Goal: Information Seeking & Learning: Learn about a topic

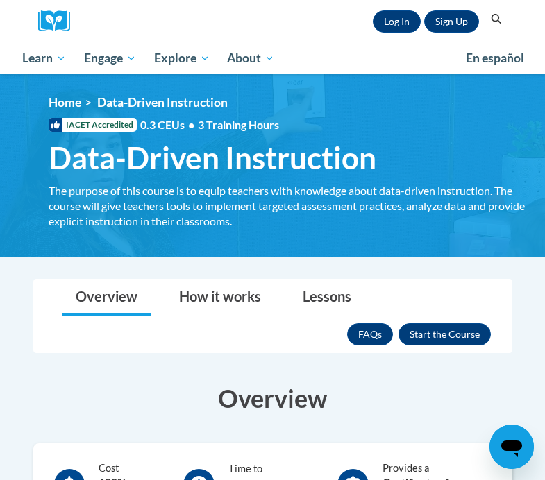
click at [105, 20] on div "Sign Up Log In Search Search..." at bounding box center [293, 21] width 427 height 42
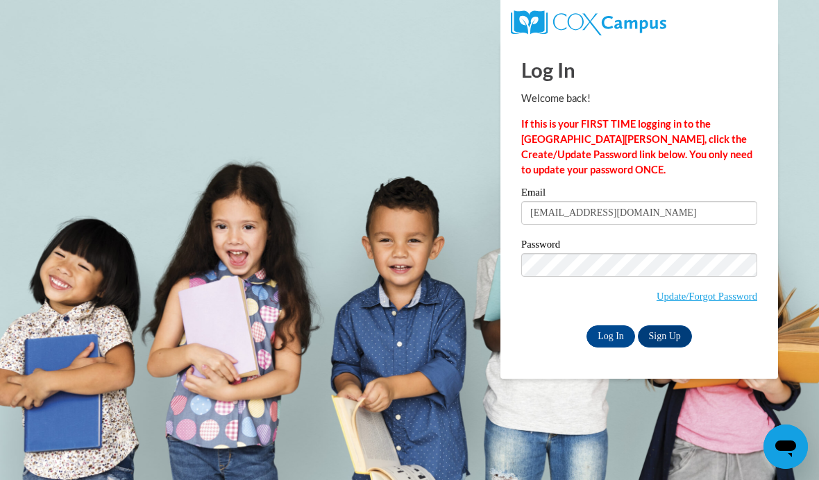
type input "livstringer09@gmail.com"
click at [611, 335] on input "Log In" at bounding box center [610, 336] width 49 height 22
drag, startPoint x: 0, startPoint y: 0, endPoint x: 610, endPoint y: 338, distance: 697.4
click at [610, 337] on input "Log In" at bounding box center [610, 336] width 49 height 22
click at [610, 338] on input "Log In" at bounding box center [610, 336] width 49 height 22
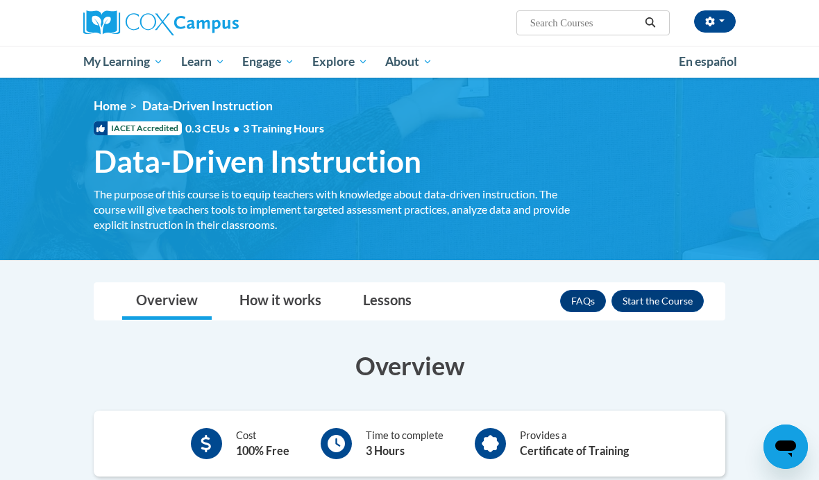
click at [598, 18] on input "Search..." at bounding box center [584, 23] width 111 height 17
type input "Data driven"
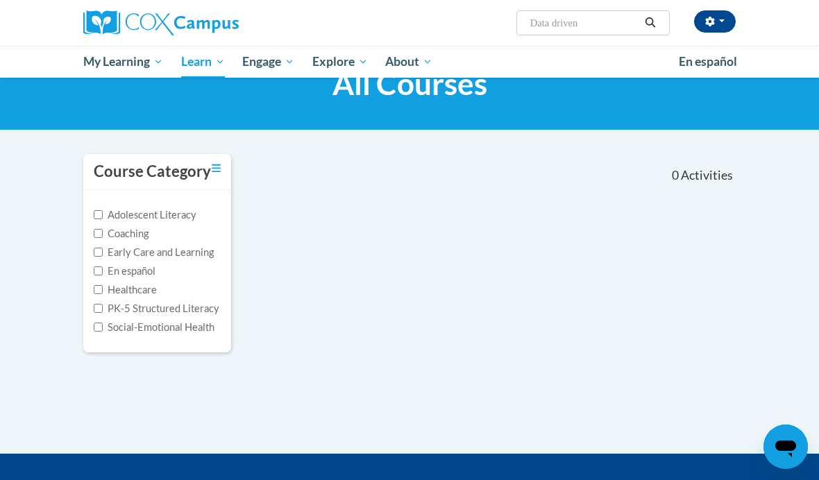
scroll to position [40, 0]
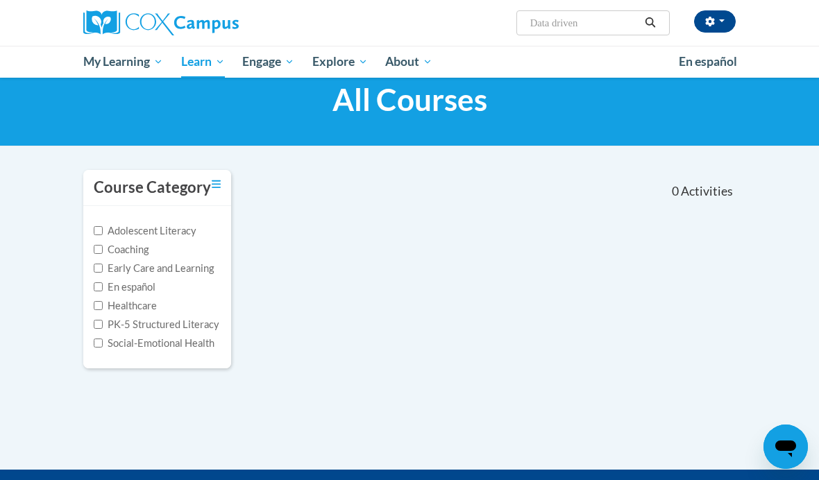
drag, startPoint x: 591, startPoint y: 31, endPoint x: 586, endPoint y: 24, distance: 8.7
click at [591, 31] on input "Data driven" at bounding box center [584, 23] width 111 height 17
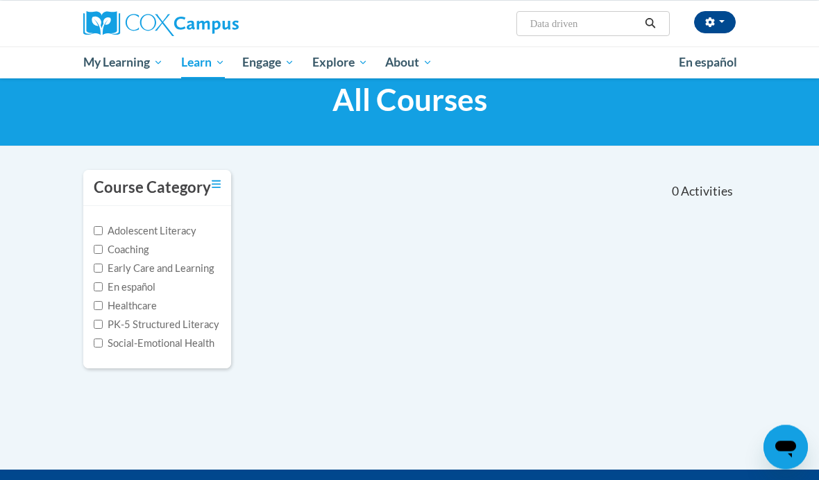
scroll to position [39, 0]
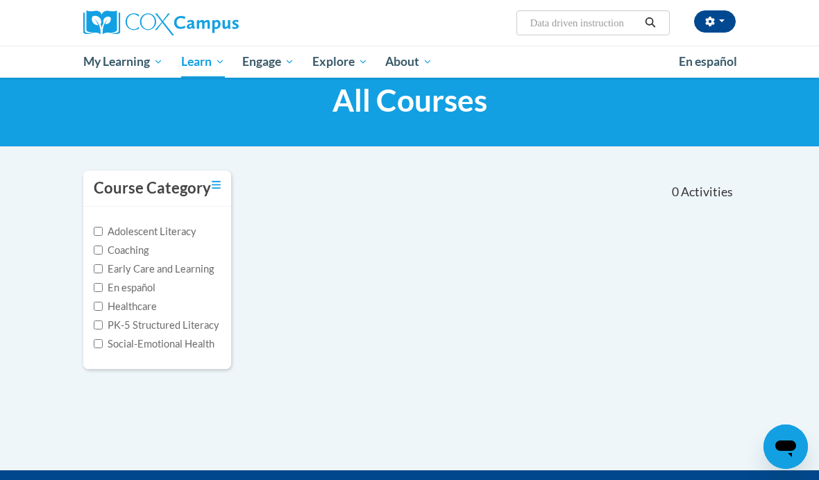
type input "Data driven instructions"
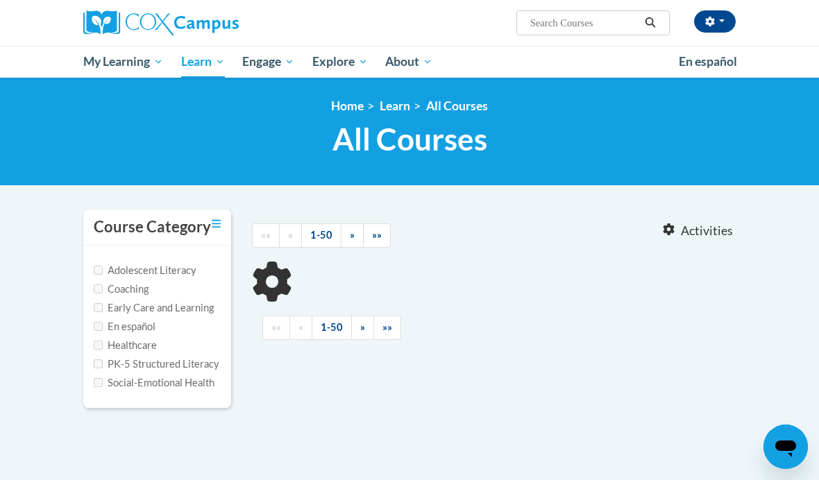
type input "Data driven instructions"
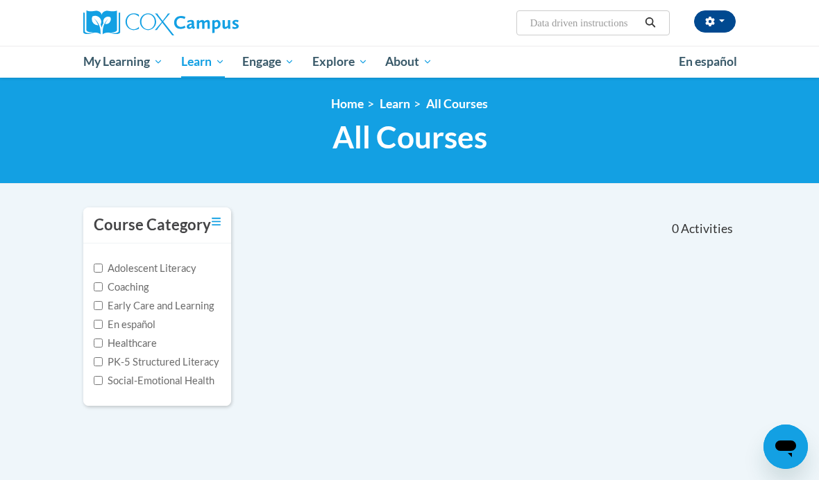
scroll to position [3, 0]
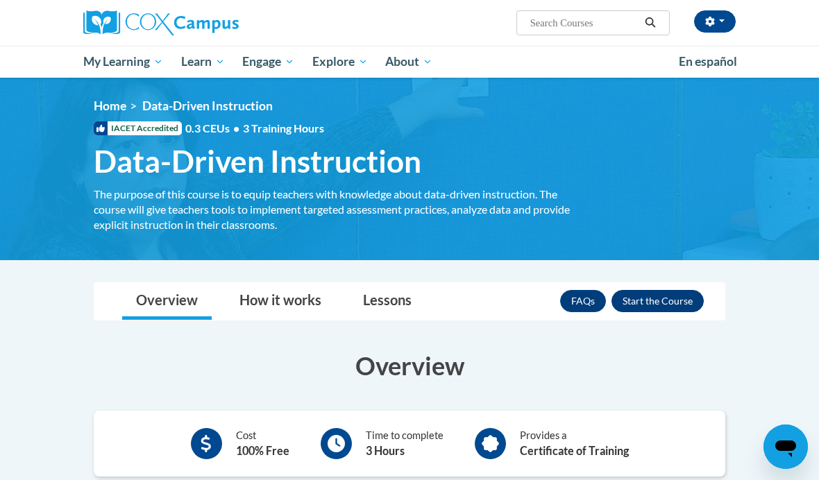
click at [650, 297] on button "Enroll" at bounding box center [657, 301] width 92 height 22
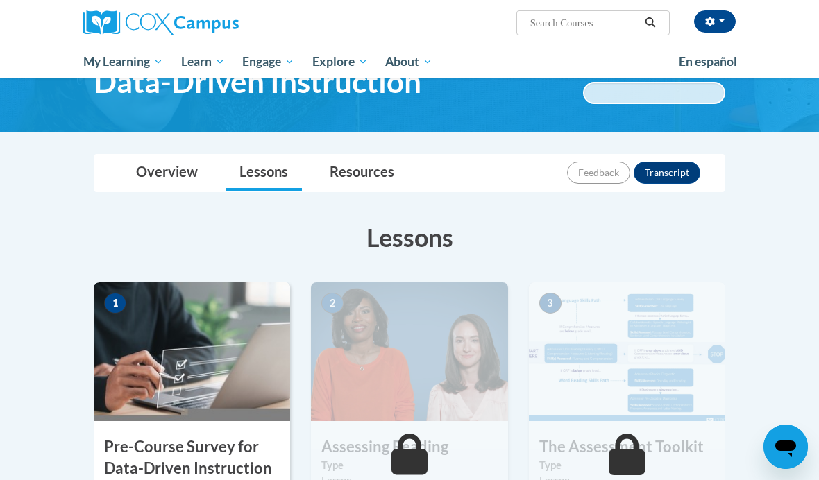
scroll to position [198, 0]
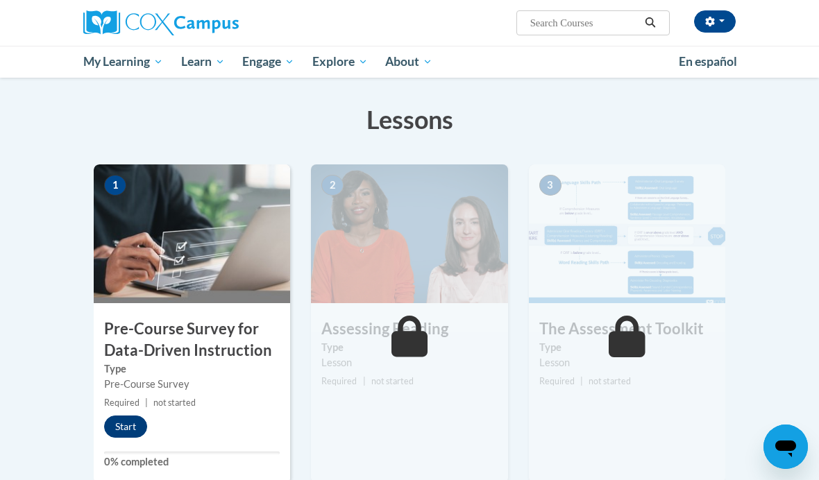
click at [115, 434] on button "Start" at bounding box center [125, 427] width 43 height 22
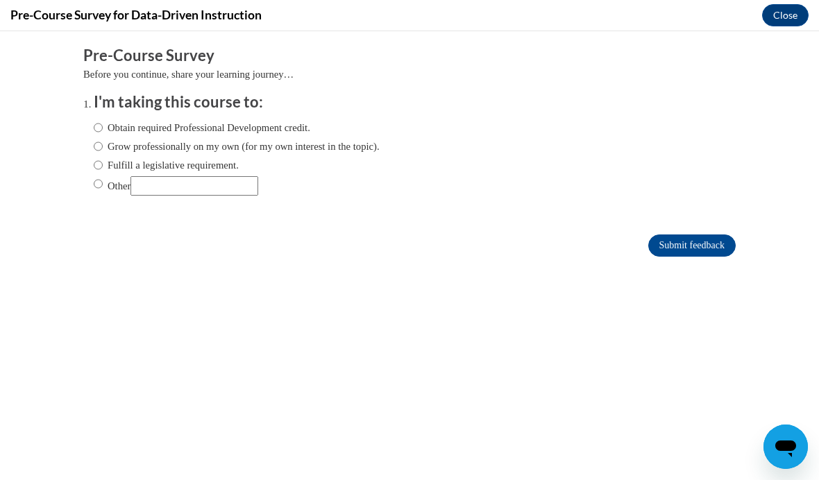
scroll to position [0, 0]
click at [192, 128] on label "Obtain required Professional Development credit." at bounding box center [202, 127] width 217 height 15
click at [103, 128] on input "Obtain required Professional Development credit." at bounding box center [98, 127] width 9 height 15
radio input "true"
click at [719, 250] on input "Submit feedback" at bounding box center [691, 246] width 87 height 22
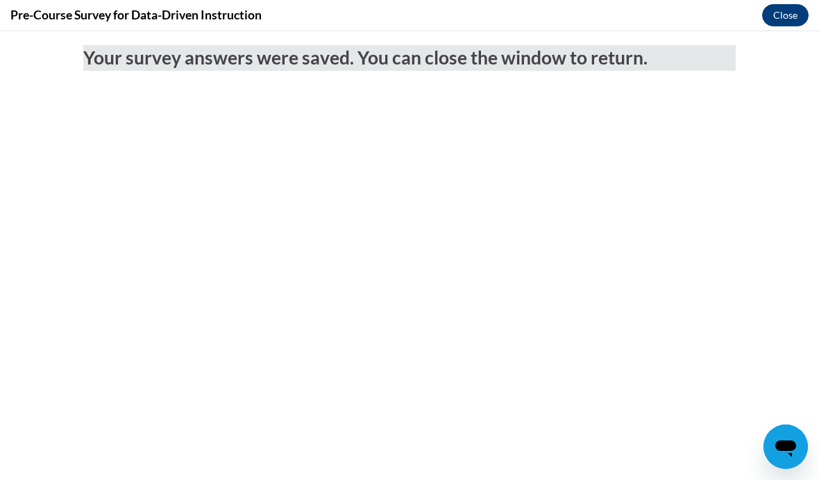
click at [786, 10] on button "Close" at bounding box center [785, 15] width 46 height 22
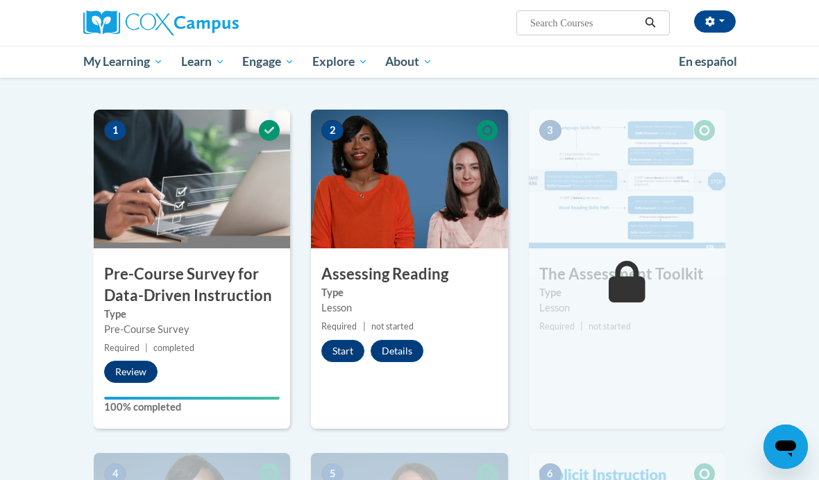
scroll to position [289, 0]
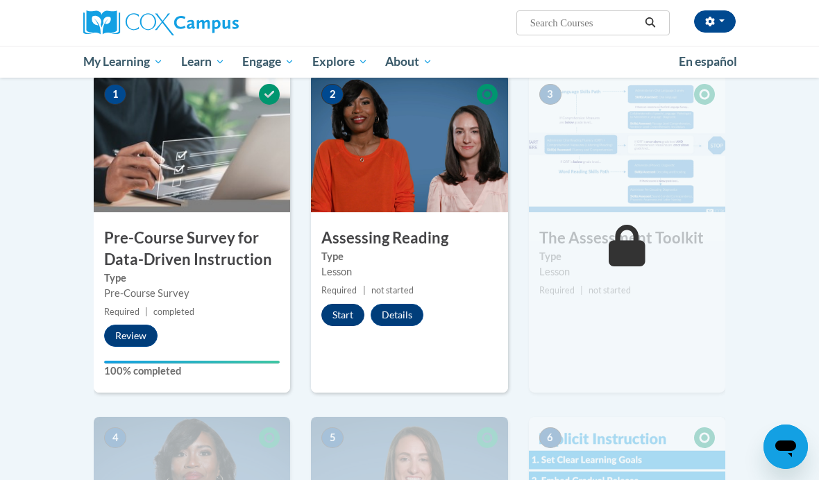
click at [328, 315] on button "Start" at bounding box center [342, 315] width 43 height 22
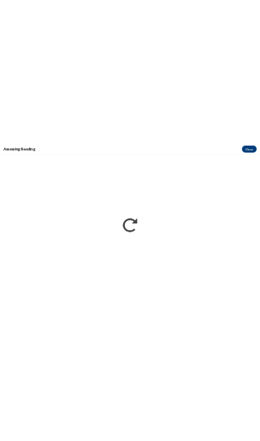
scroll to position [313, 0]
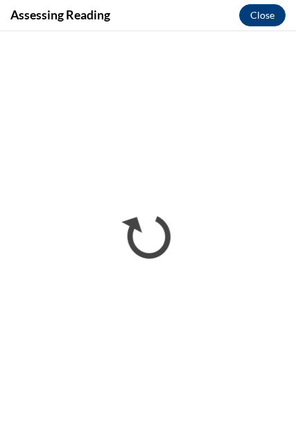
drag, startPoint x: 144, startPoint y: 14, endPoint x: -1, endPoint y: -314, distance: 358.3
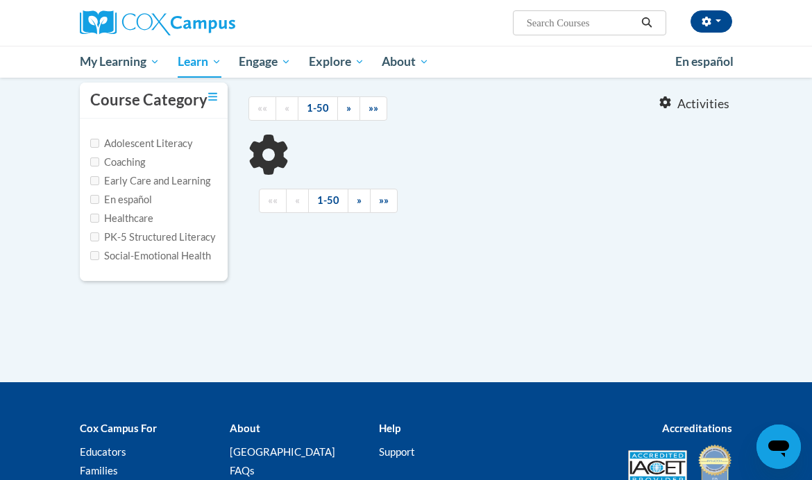
type input "Data driven instructions"
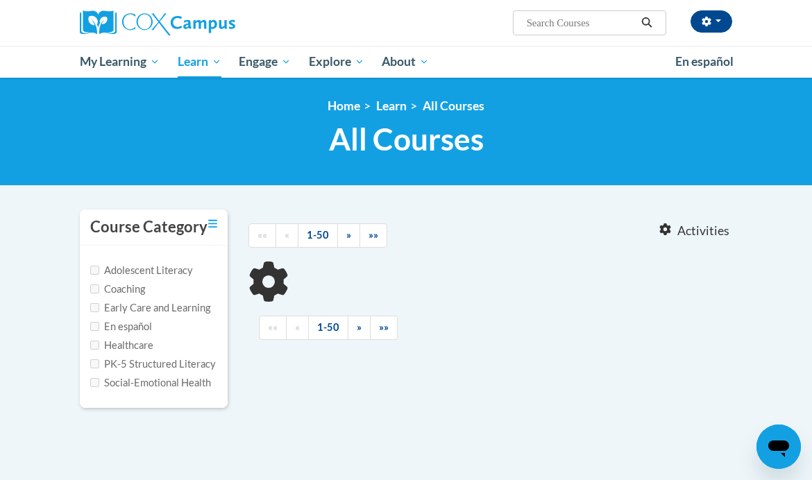
type input "Data driven instructions"
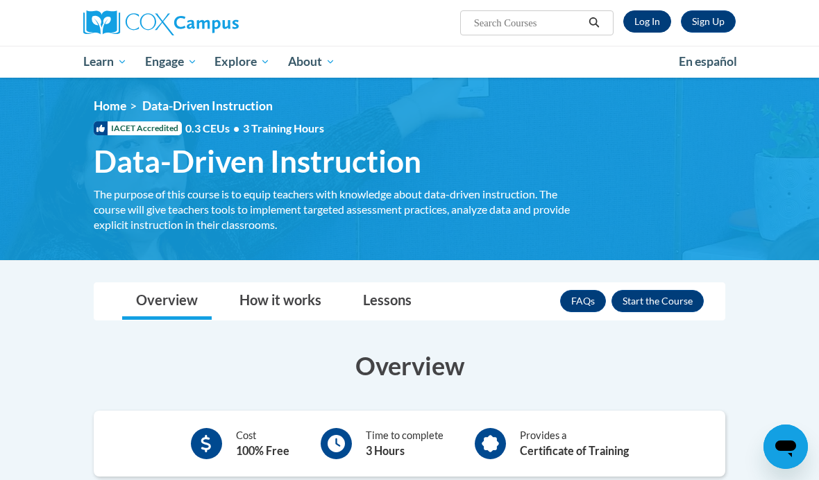
click at [645, 15] on link "Log In" at bounding box center [647, 21] width 48 height 22
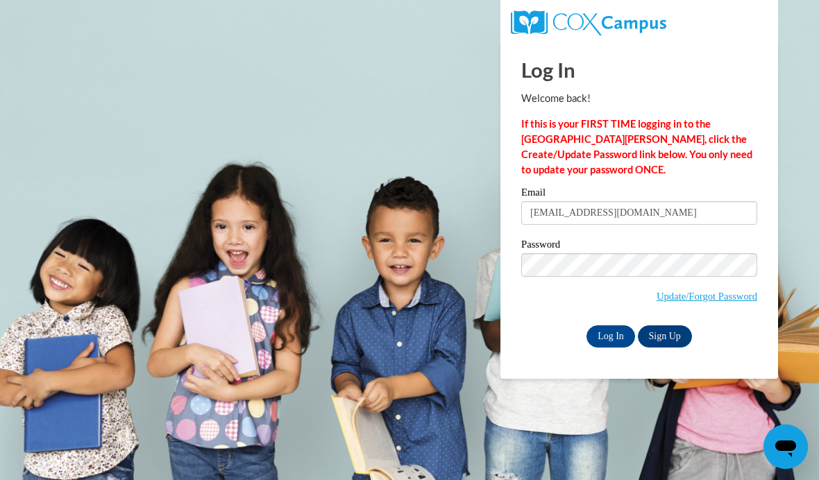
type input "[EMAIL_ADDRESS][DOMAIN_NAME]"
click at [611, 335] on input "Log In" at bounding box center [610, 336] width 49 height 22
click at [617, 339] on input "Log In" at bounding box center [610, 336] width 49 height 22
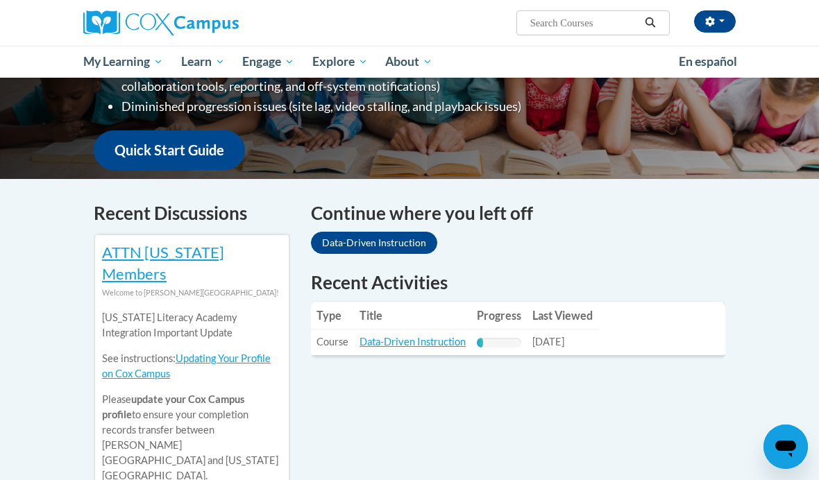
scroll to position [364, 0]
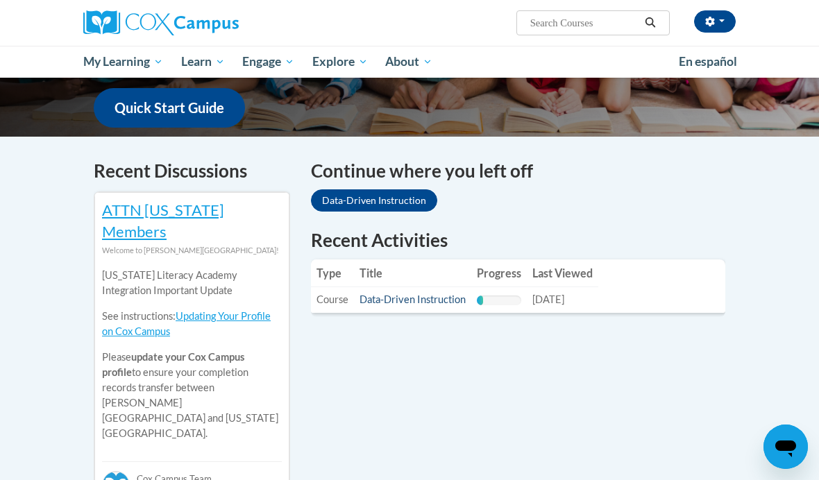
drag, startPoint x: 432, startPoint y: 282, endPoint x: 432, endPoint y: 269, distance: 12.5
click at [432, 294] on link "Data-Driven Instruction" at bounding box center [413, 300] width 106 height 12
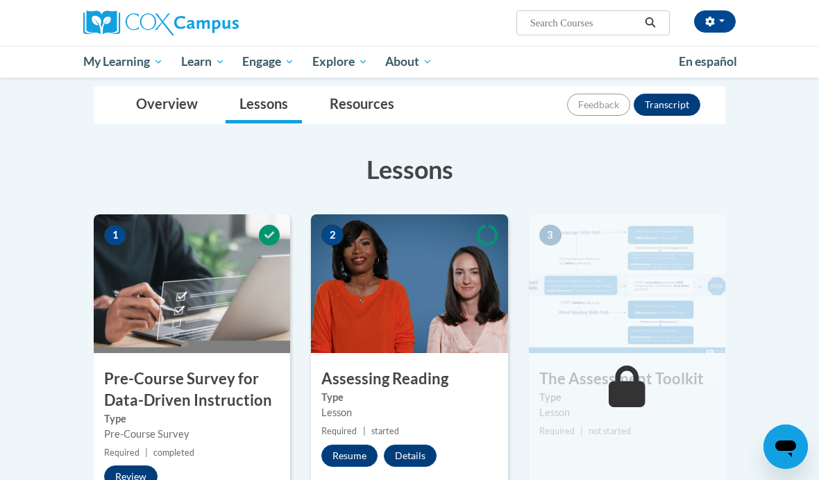
scroll to position [347, 0]
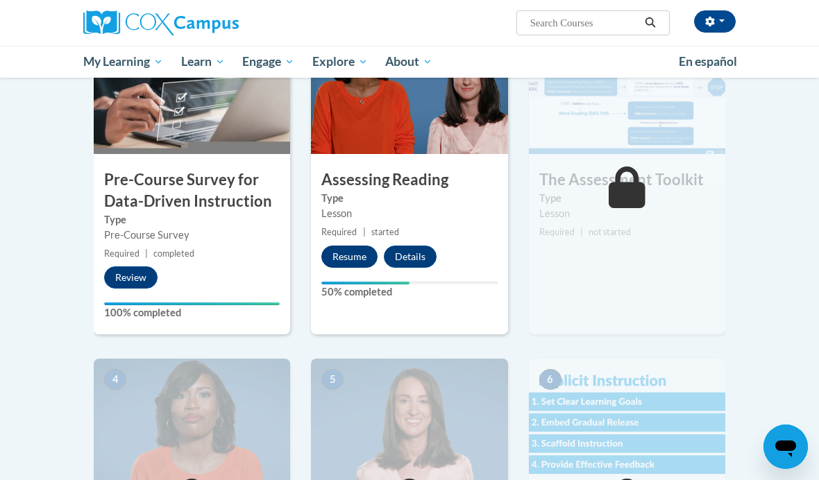
click at [338, 248] on button "Resume" at bounding box center [349, 257] width 56 height 22
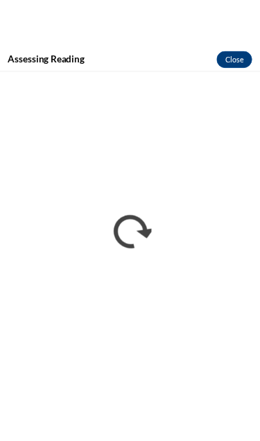
scroll to position [371, 0]
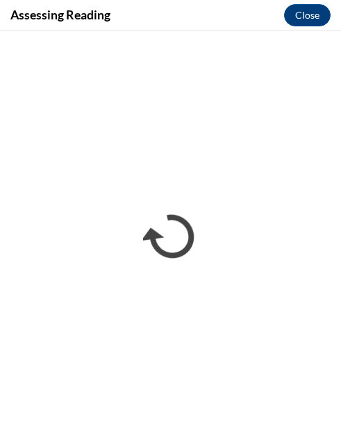
drag, startPoint x: 338, startPoint y: 248, endPoint x: -1, endPoint y: -372, distance: 706.3
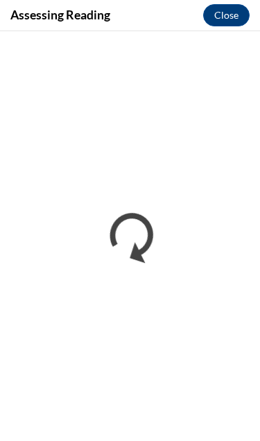
drag, startPoint x: 149, startPoint y: 28, endPoint x: -1, endPoint y: -372, distance: 427.3
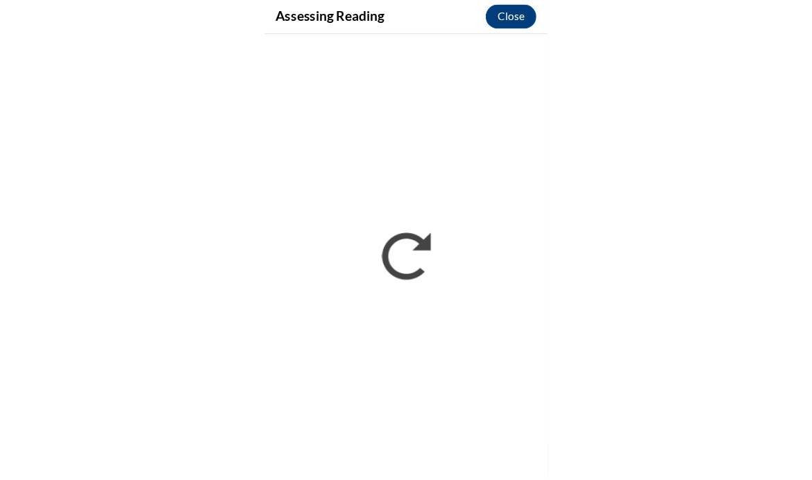
scroll to position [470, 0]
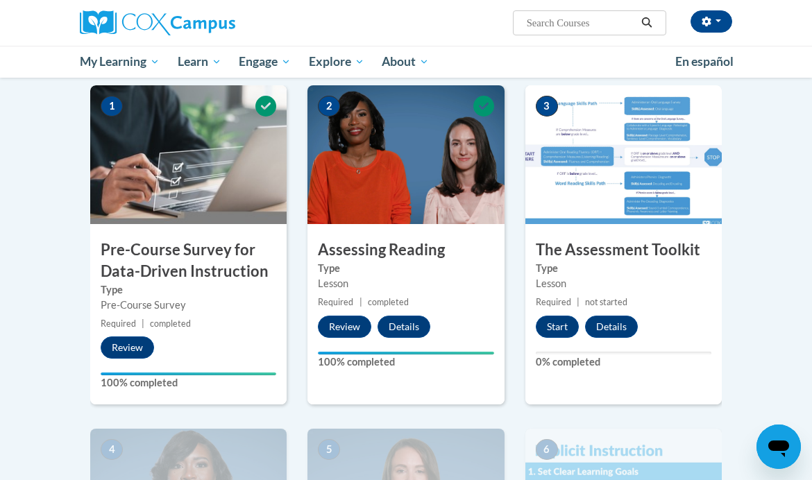
scroll to position [303, 0]
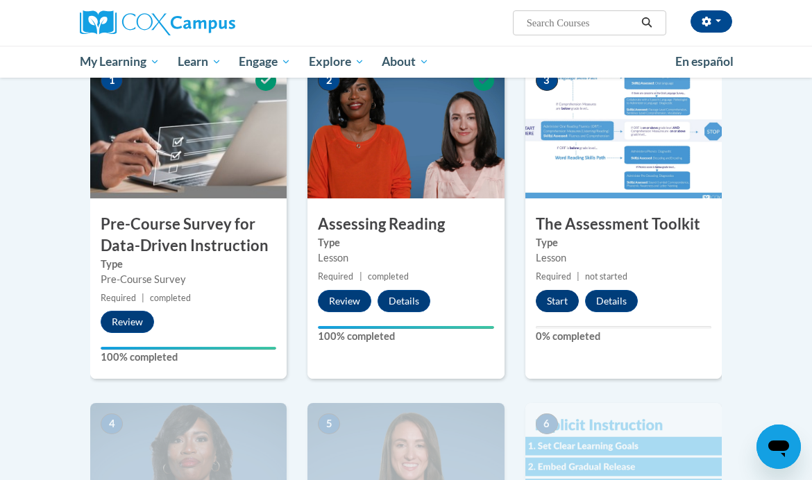
click at [558, 308] on button "Start" at bounding box center [557, 301] width 43 height 22
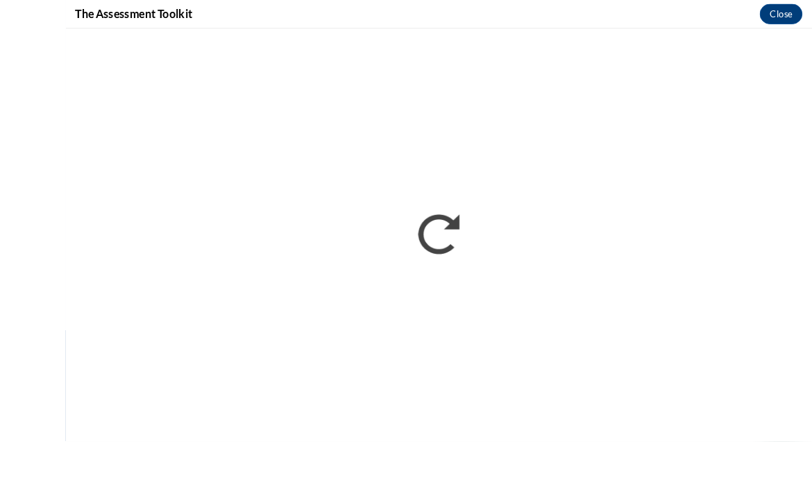
scroll to position [1029, 0]
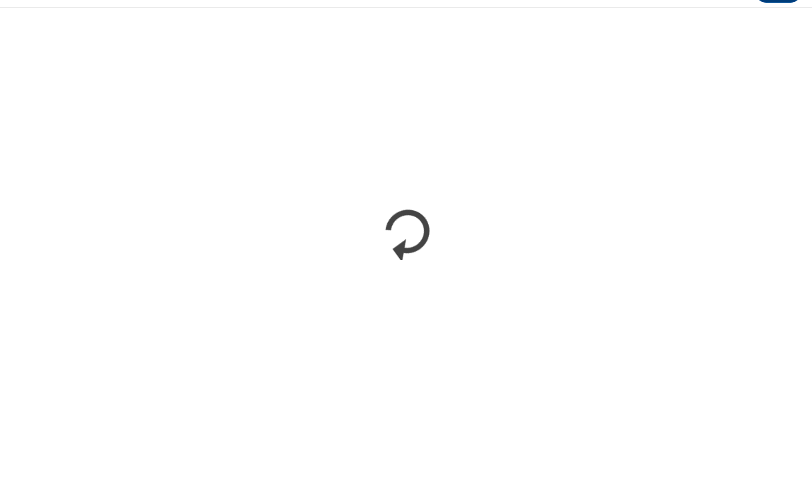
click at [654, 6] on div "The Assessment Toolkit Close" at bounding box center [406, 15] width 812 height 31
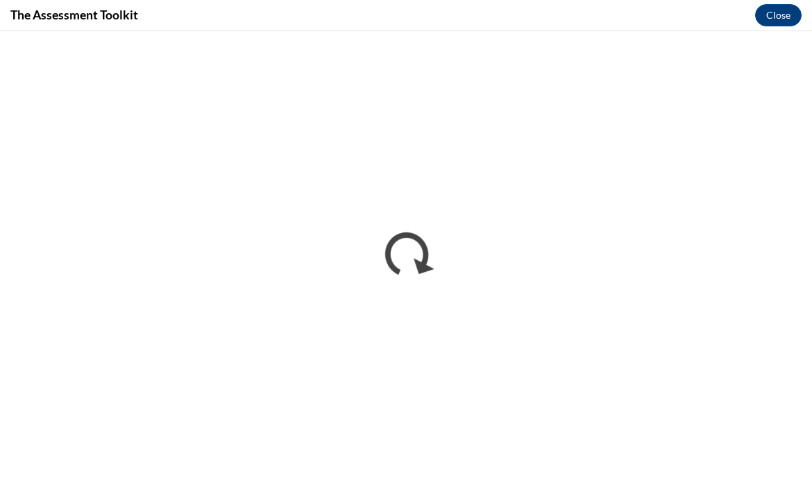
scroll to position [1086, 0]
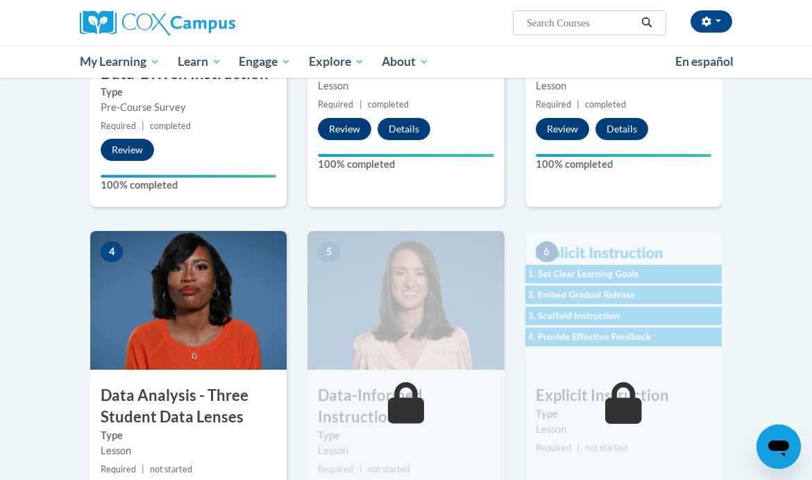
scroll to position [639, 0]
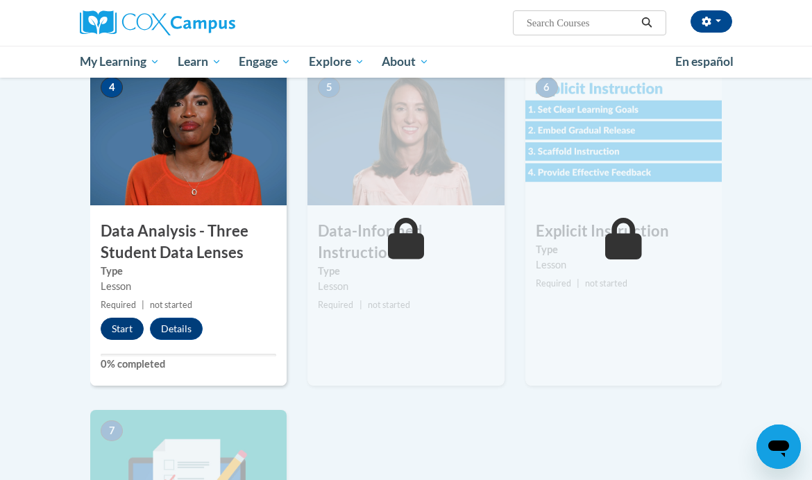
click at [119, 332] on button "Start" at bounding box center [122, 329] width 43 height 22
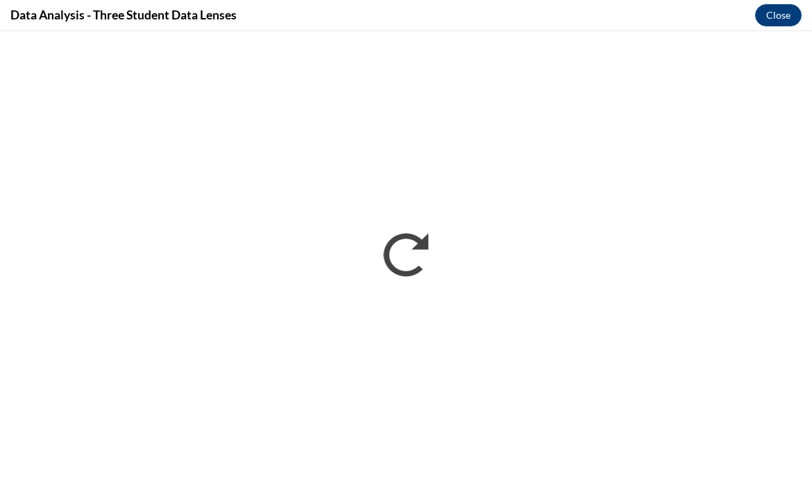
scroll to position [667, 0]
